Goal: Find specific page/section: Find specific page/section

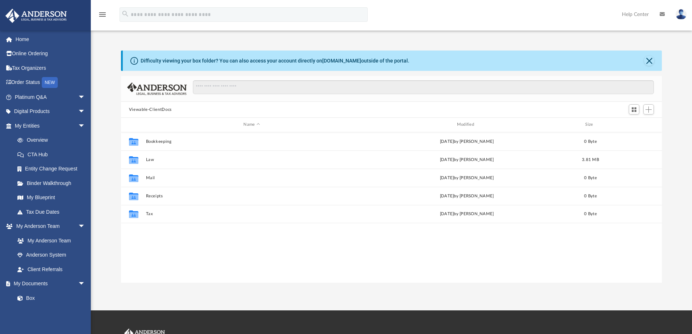
scroll to position [160, 536]
click at [38, 300] on link "Box" at bounding box center [53, 298] width 86 height 15
click at [17, 80] on link "Order Status NEW" at bounding box center [50, 82] width 91 height 15
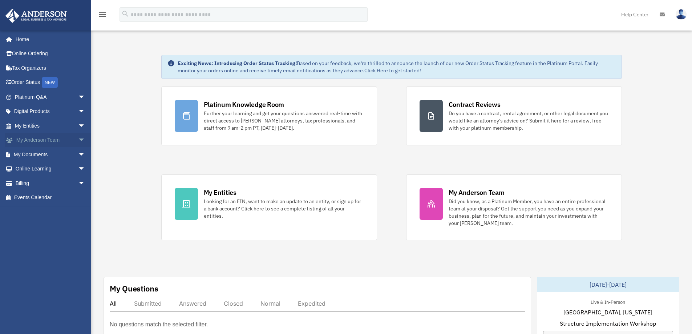
click at [78, 141] on span "arrow_drop_down" at bounding box center [85, 140] width 15 height 15
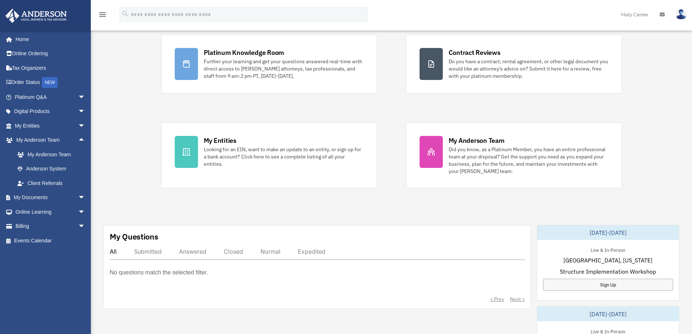
scroll to position [60, 0]
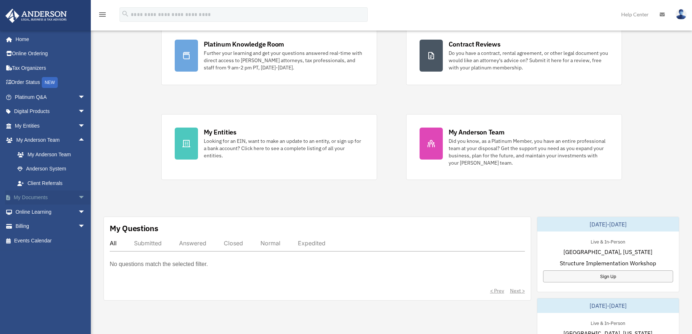
click at [78, 197] on span "arrow_drop_down" at bounding box center [85, 197] width 15 height 15
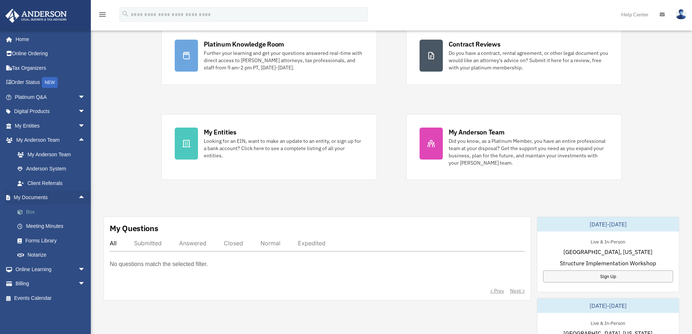
click at [32, 215] on link "Box" at bounding box center [53, 212] width 86 height 15
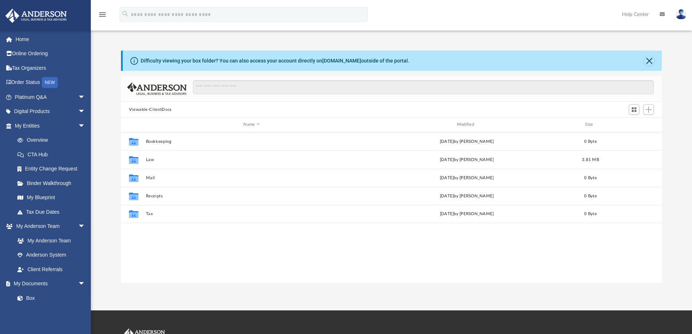
scroll to position [160, 536]
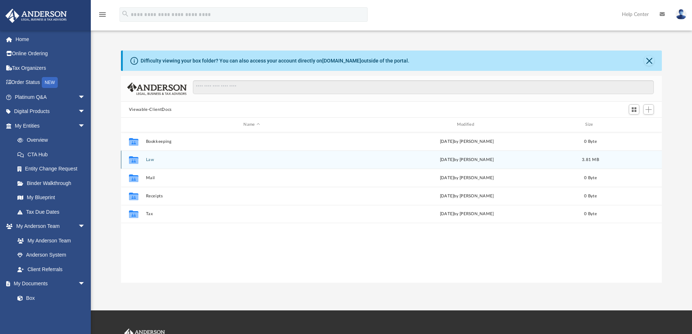
click at [133, 161] on icon "grid" at bounding box center [133, 161] width 9 height 6
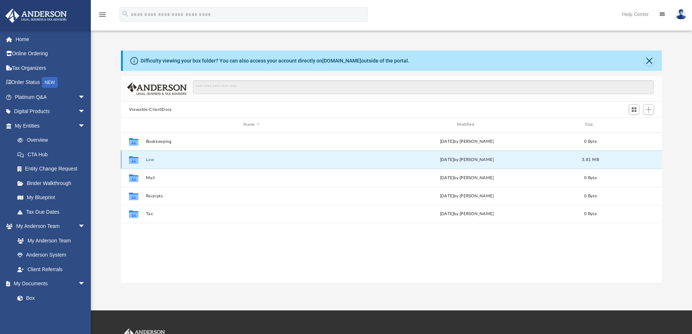
click at [135, 160] on icon "grid" at bounding box center [133, 161] width 9 height 6
click at [148, 160] on button "Law" at bounding box center [252, 159] width 212 height 5
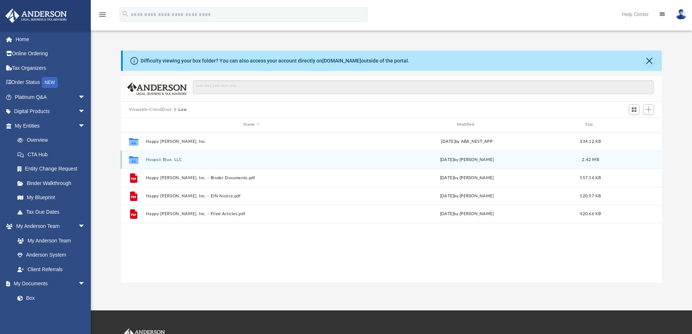
click at [174, 158] on button "Hoopsii Blue, LLC" at bounding box center [252, 159] width 212 height 5
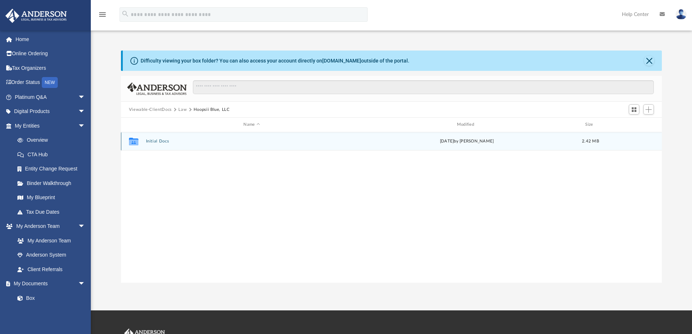
click at [154, 141] on button "Initial Docs" at bounding box center [252, 141] width 212 height 5
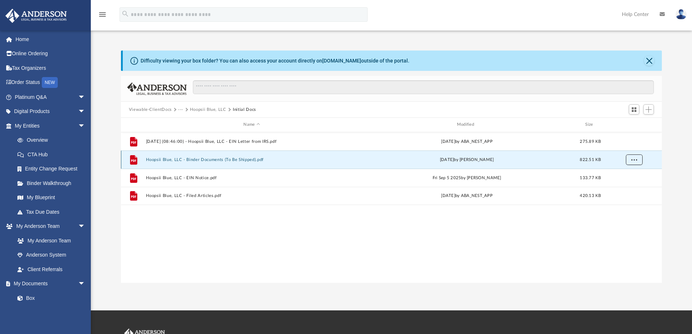
click at [637, 159] on span "More options" at bounding box center [634, 159] width 6 height 4
